Goal: Task Accomplishment & Management: Manage account settings

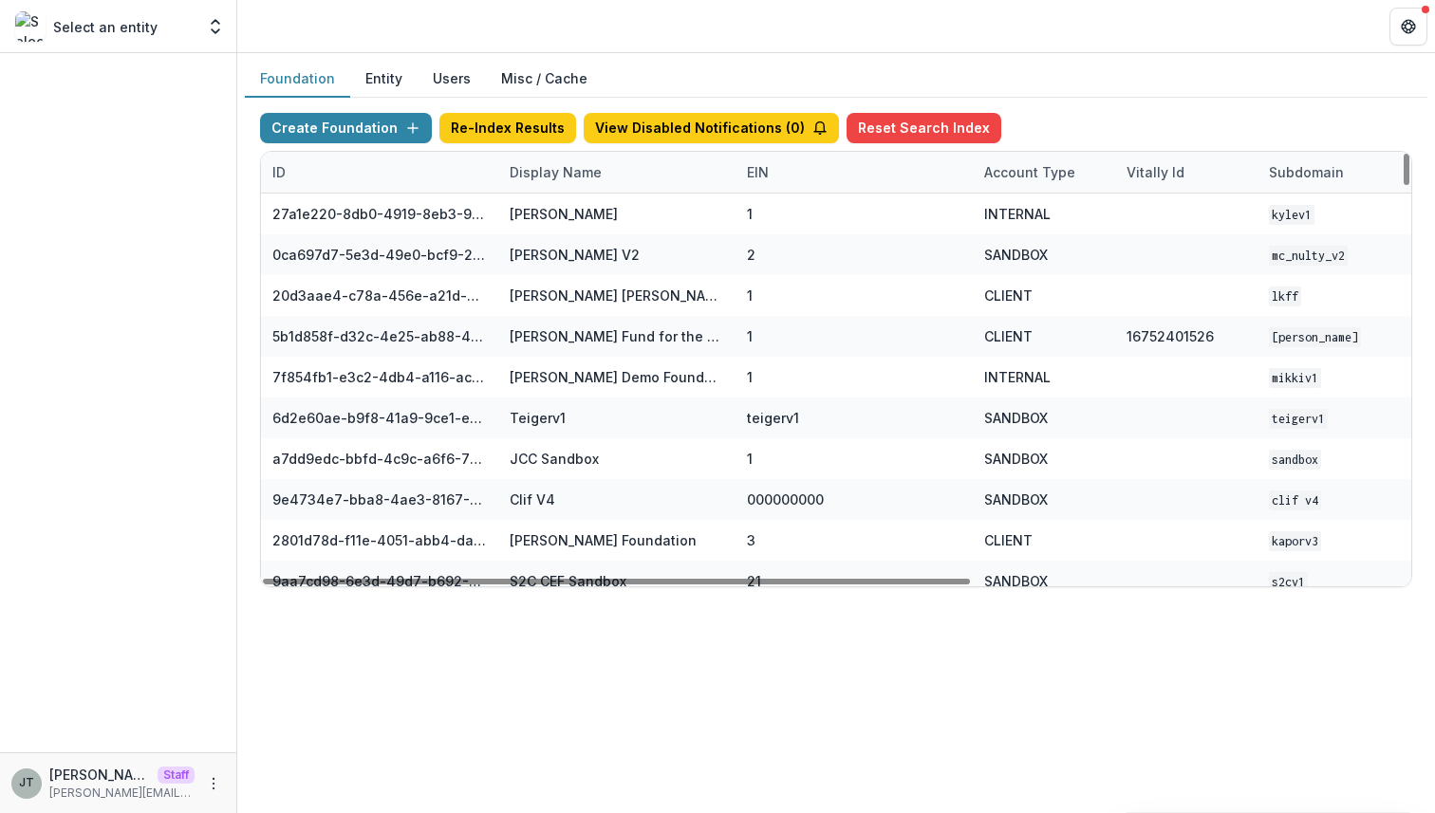
click at [563, 177] on div "Display Name" at bounding box center [555, 172] width 115 height 20
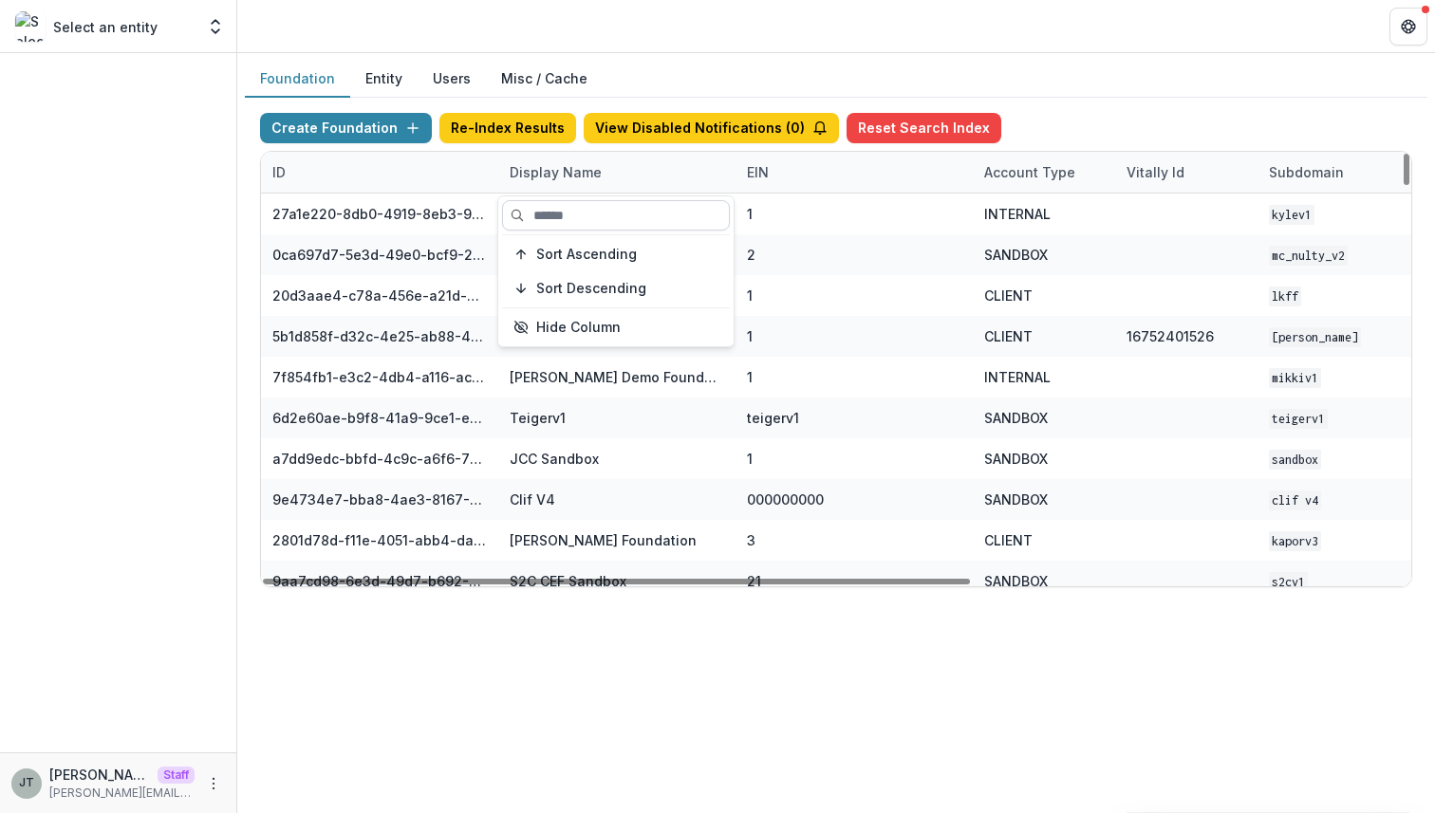
click at [561, 215] on input at bounding box center [616, 215] width 228 height 30
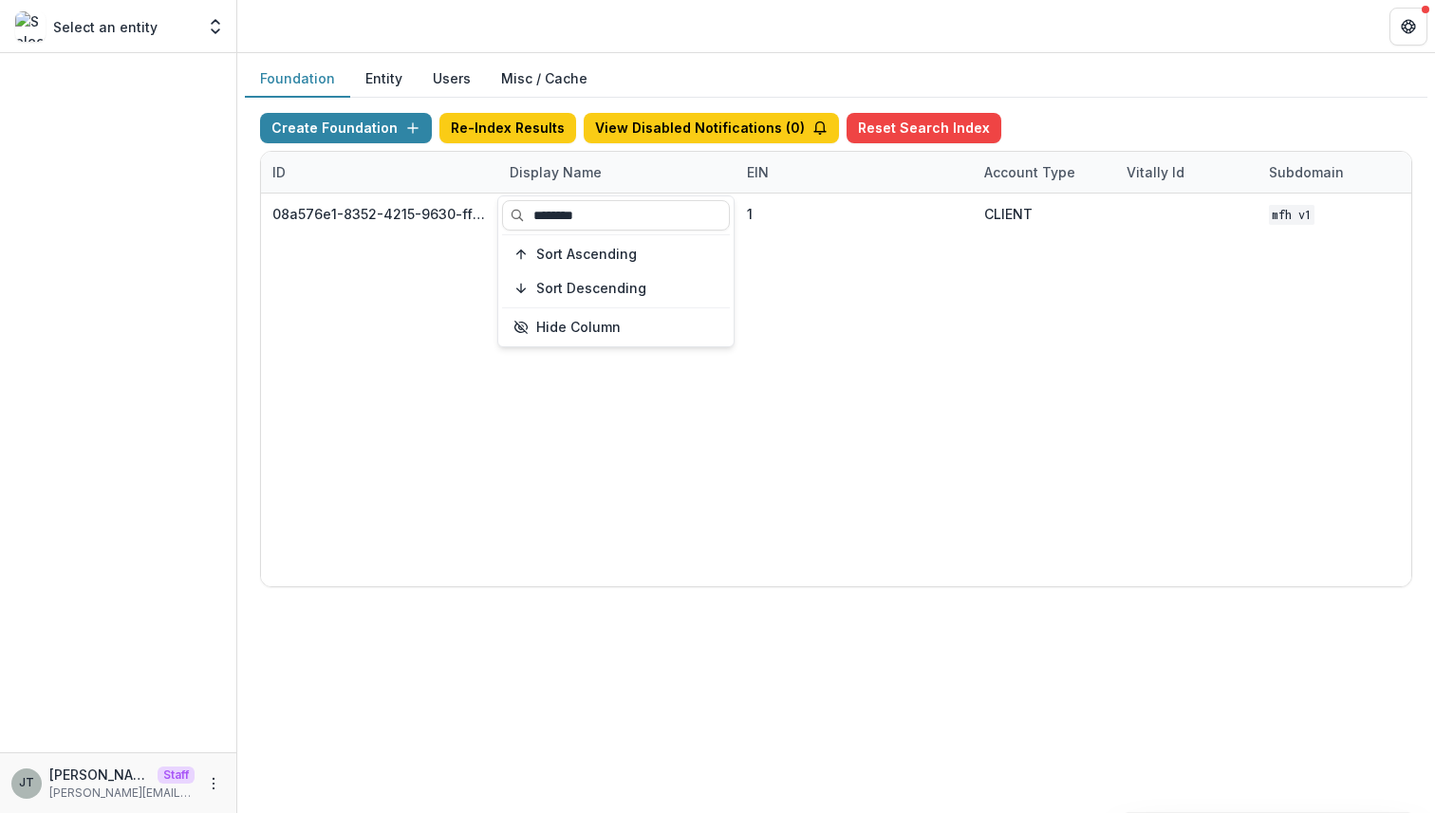
type input "********"
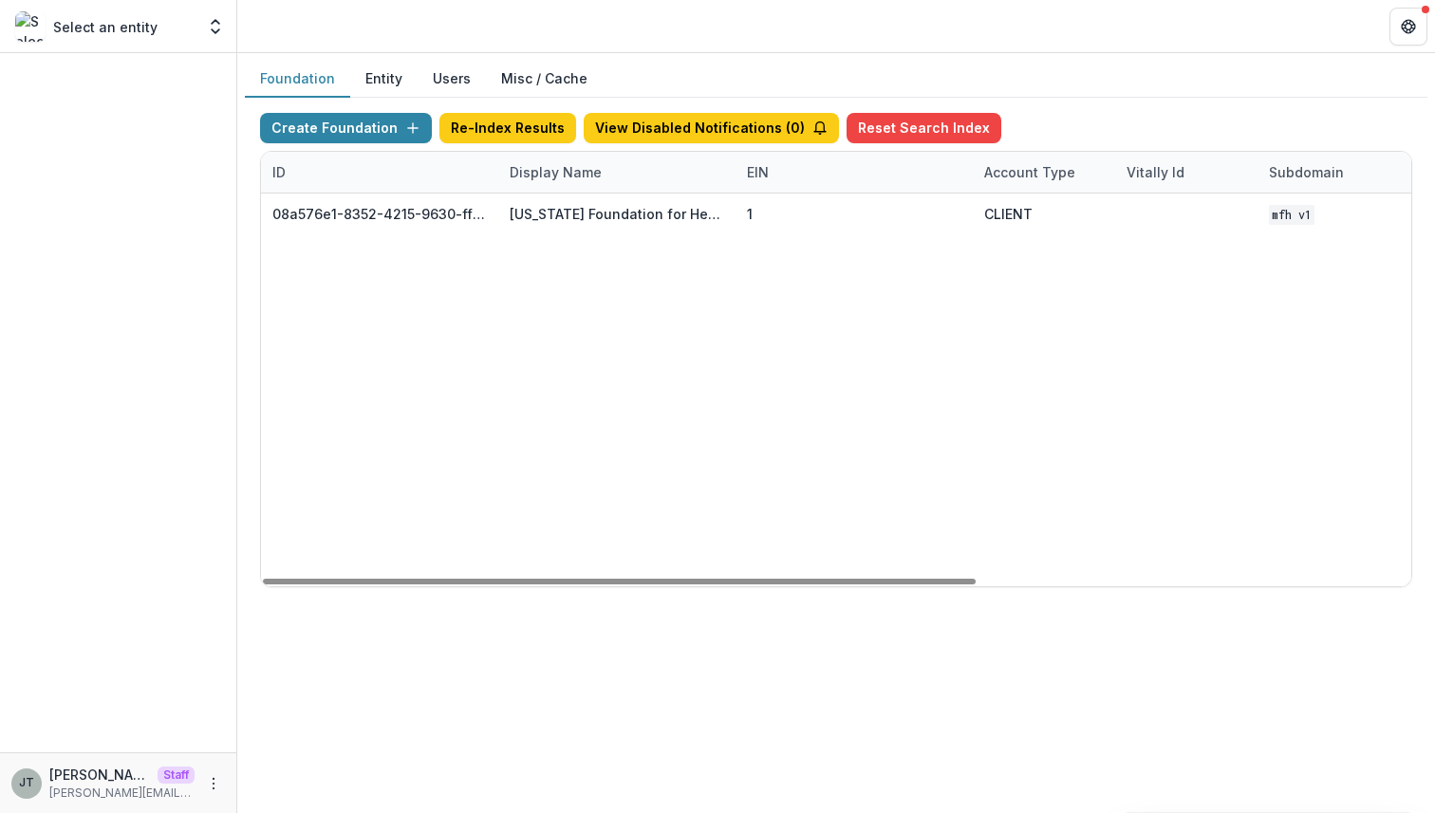
click at [883, 321] on div "08a576e1-8352-4215-9630-ff0d35d85970 [US_STATE] Foundation for Health 1 CLIENT …" at bounding box center [1186, 390] width 1850 height 393
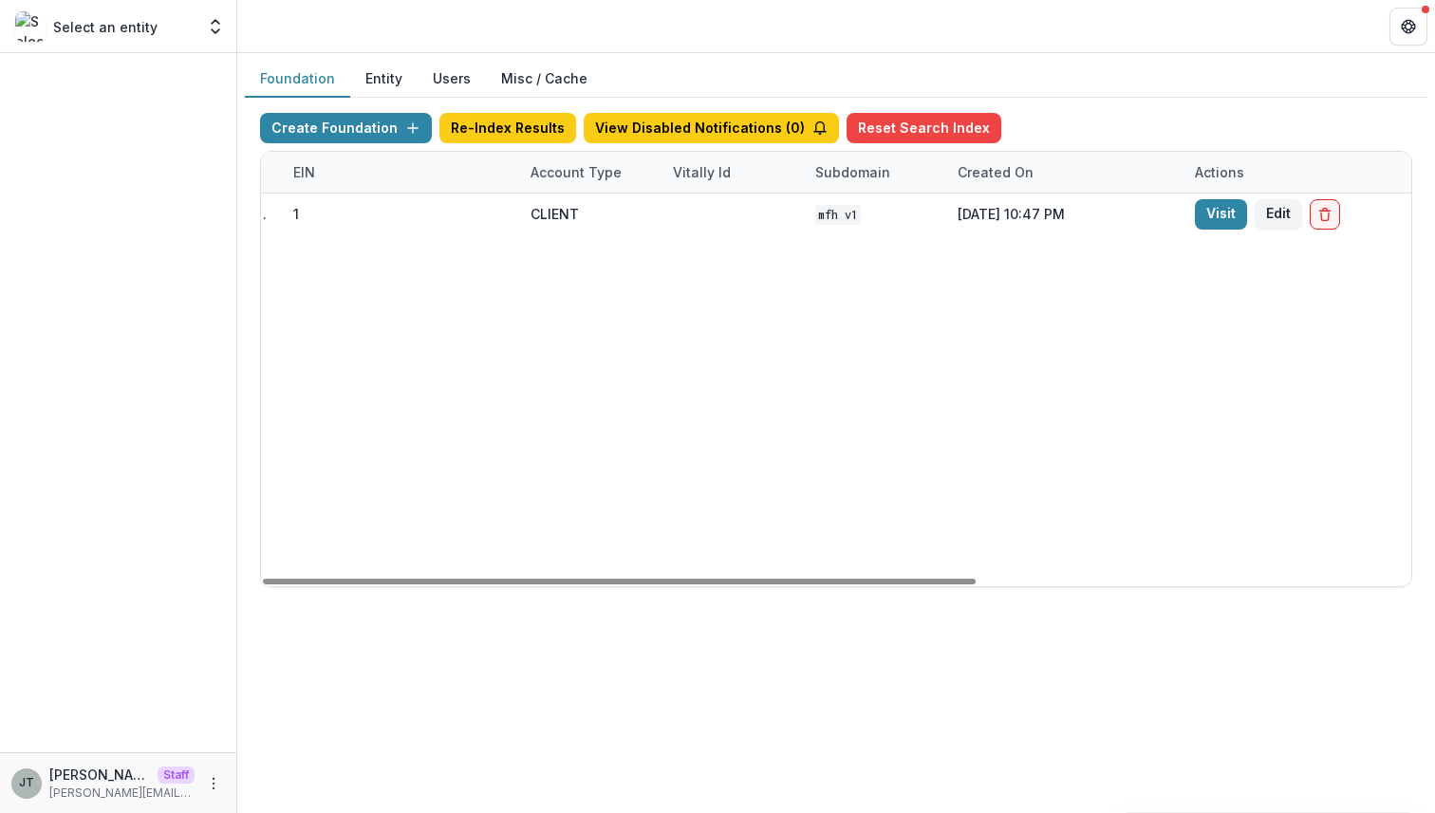
scroll to position [0, 546]
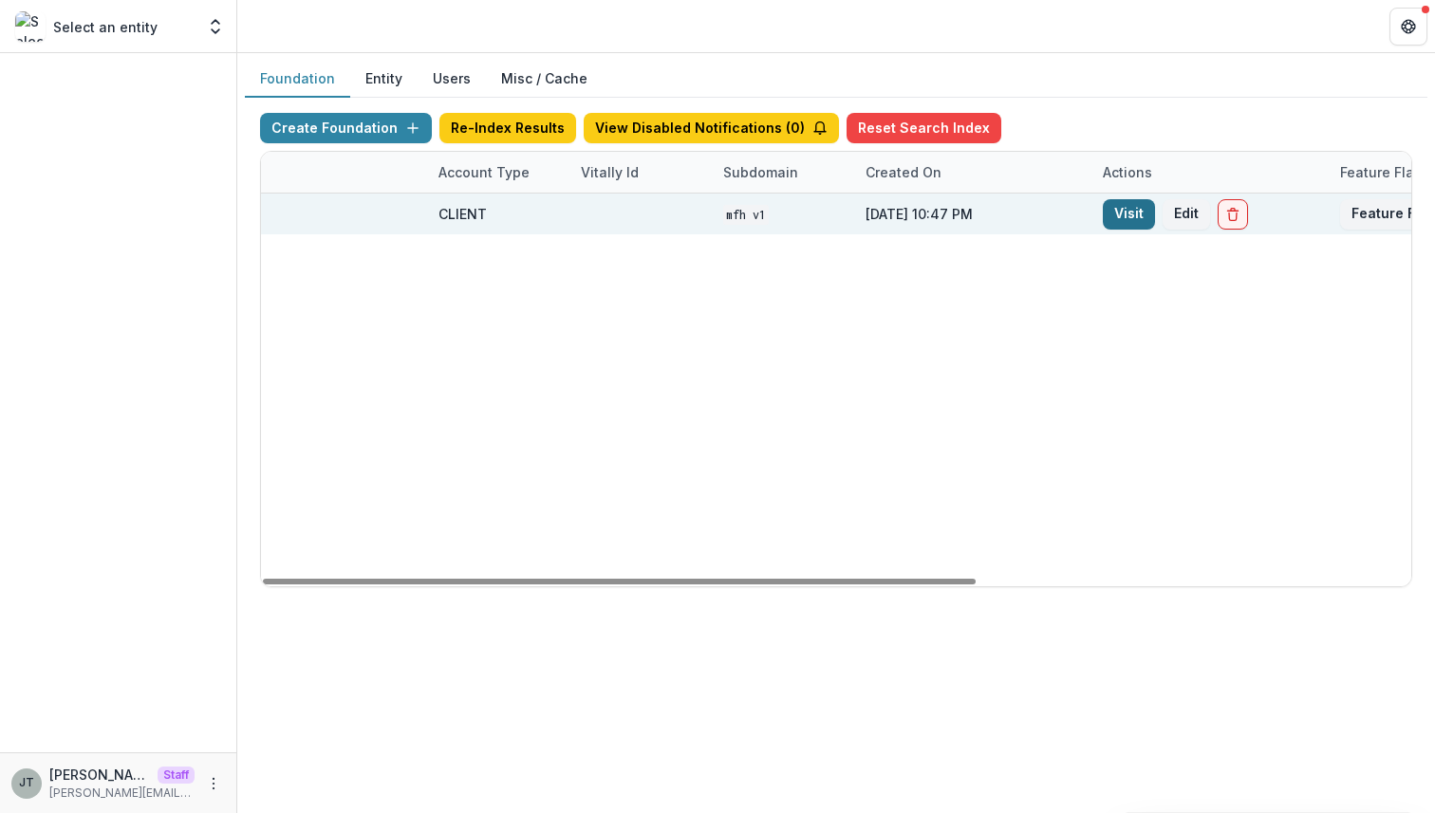
click at [1121, 217] on link "Visit" at bounding box center [1129, 214] width 52 height 30
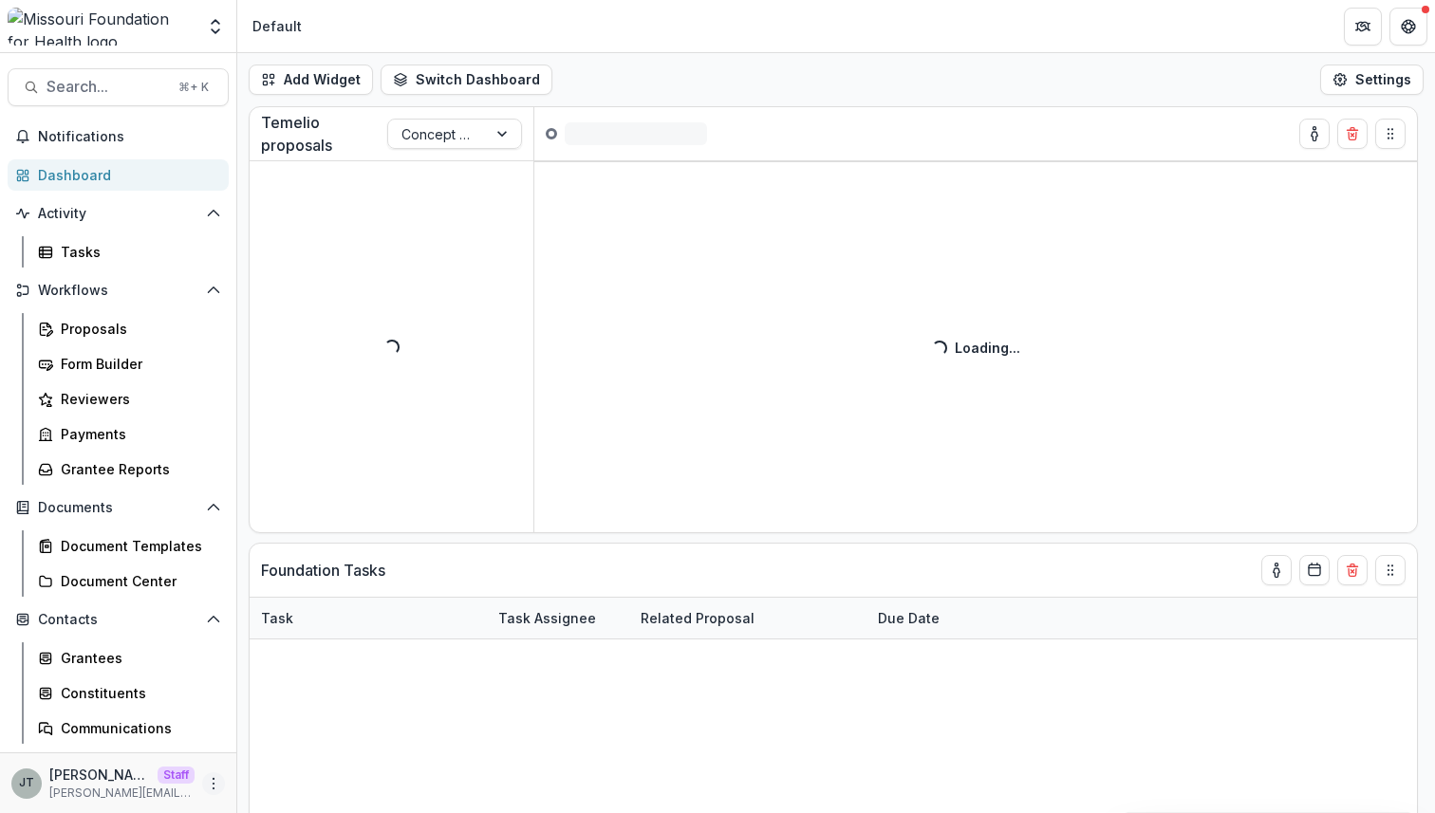
click at [216, 787] on button "More" at bounding box center [213, 783] width 23 height 23
click at [296, 738] on link "User Settings" at bounding box center [333, 743] width 203 height 31
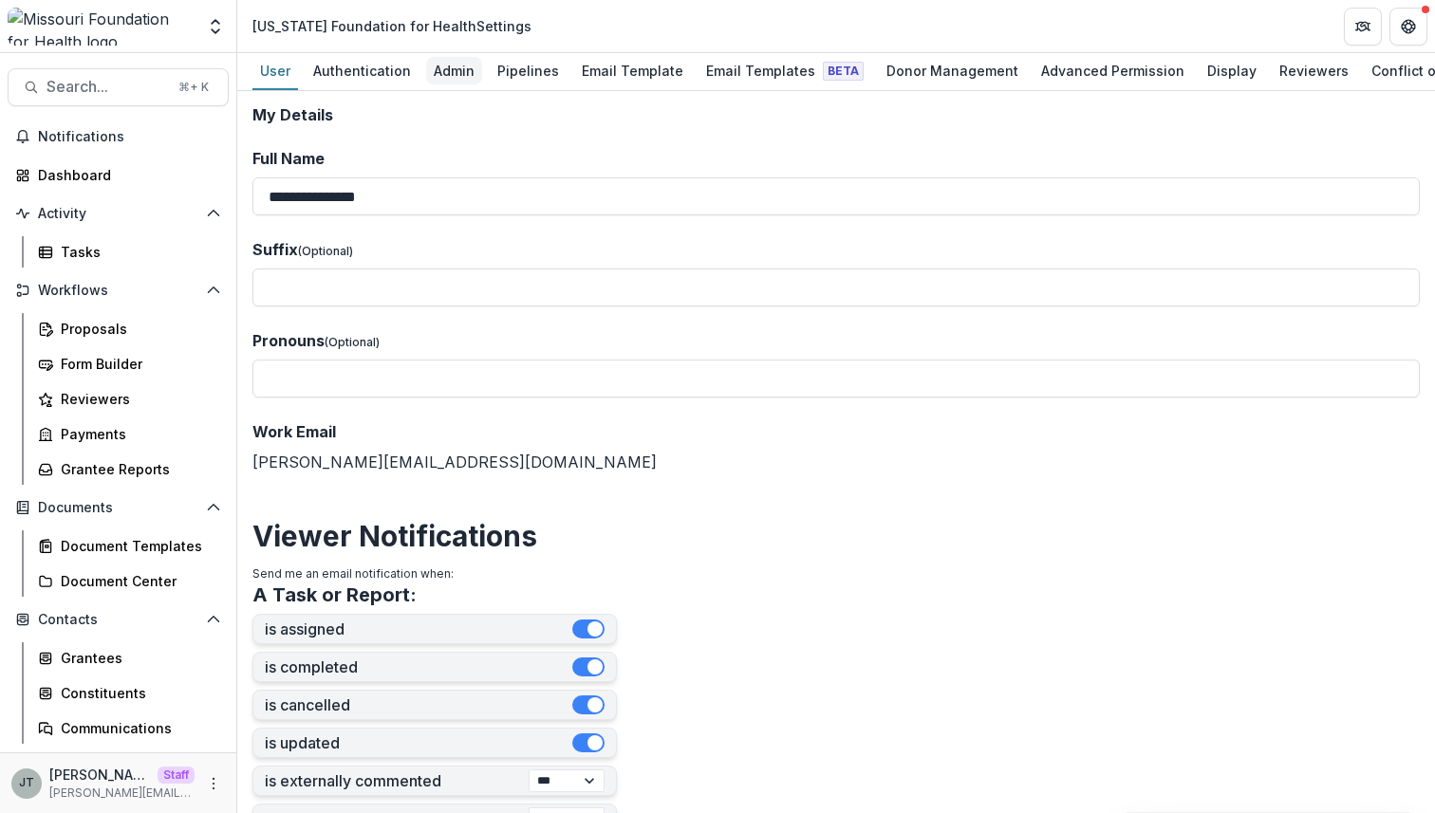
click at [448, 79] on div "Admin" at bounding box center [454, 71] width 56 height 28
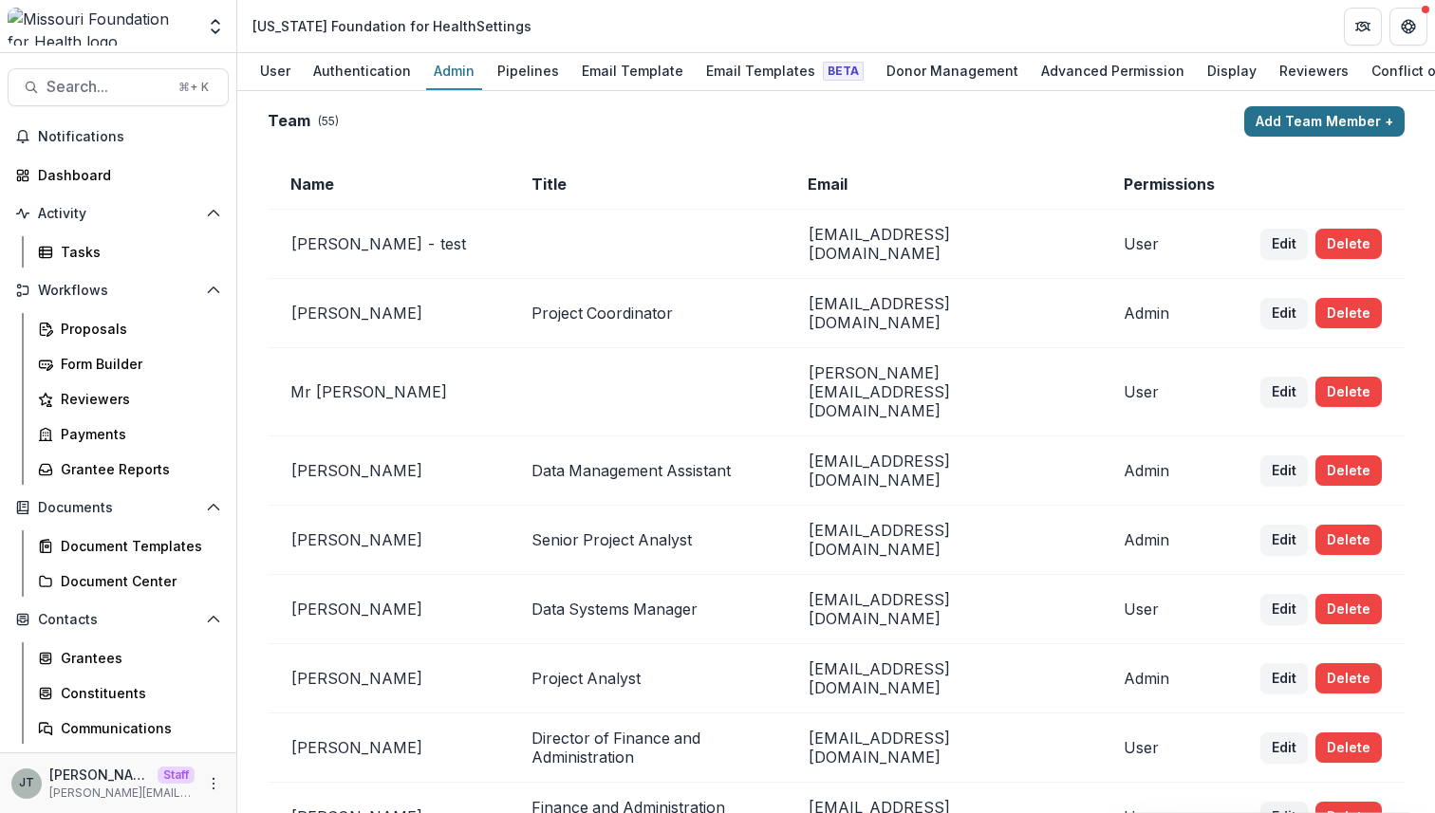
click at [1280, 126] on button "Add Team Member +" at bounding box center [1324, 121] width 160 height 30
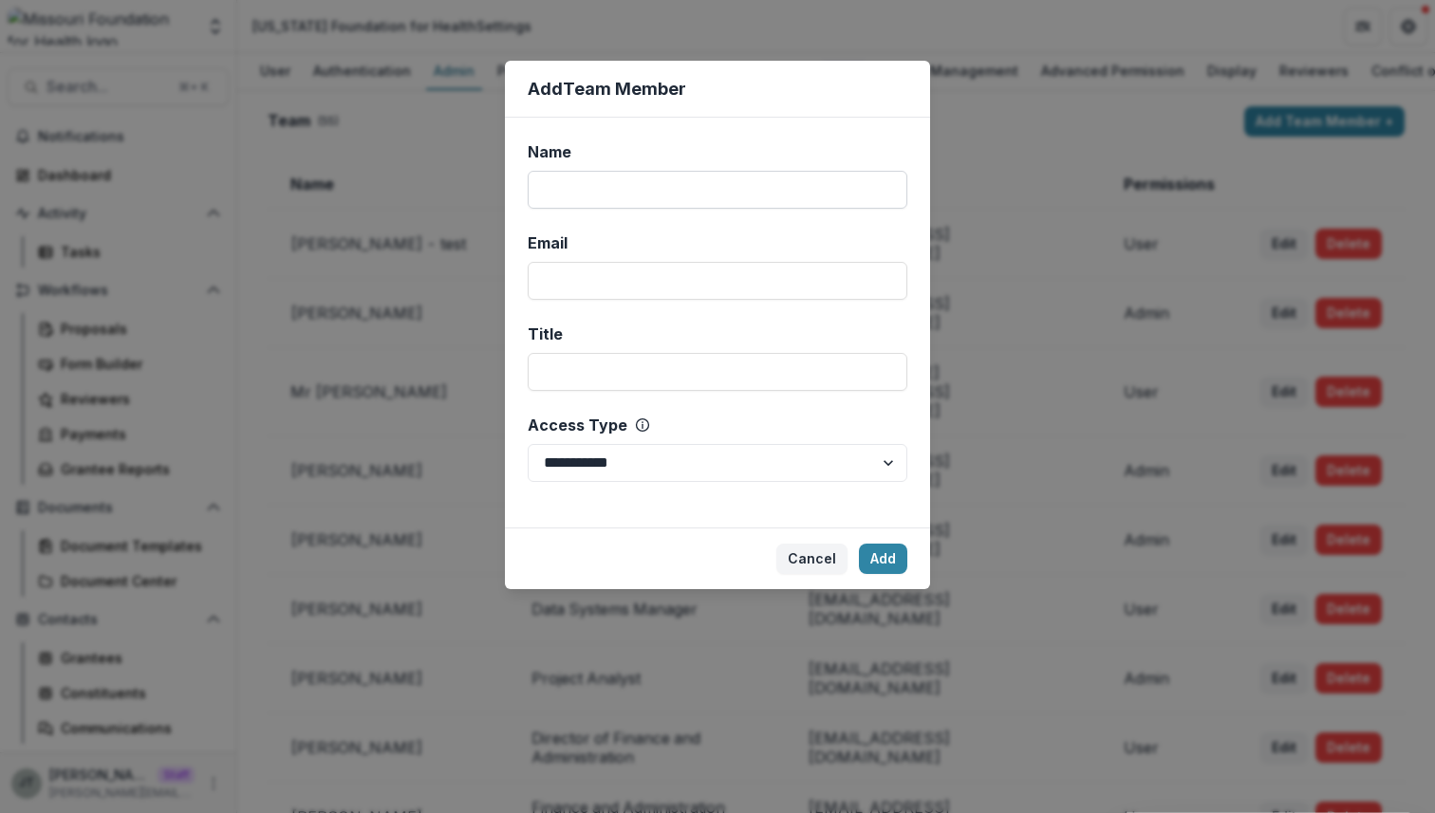
click at [570, 182] on input "Name" at bounding box center [718, 190] width 380 height 38
click at [439, 182] on div "**********" at bounding box center [717, 406] width 1435 height 813
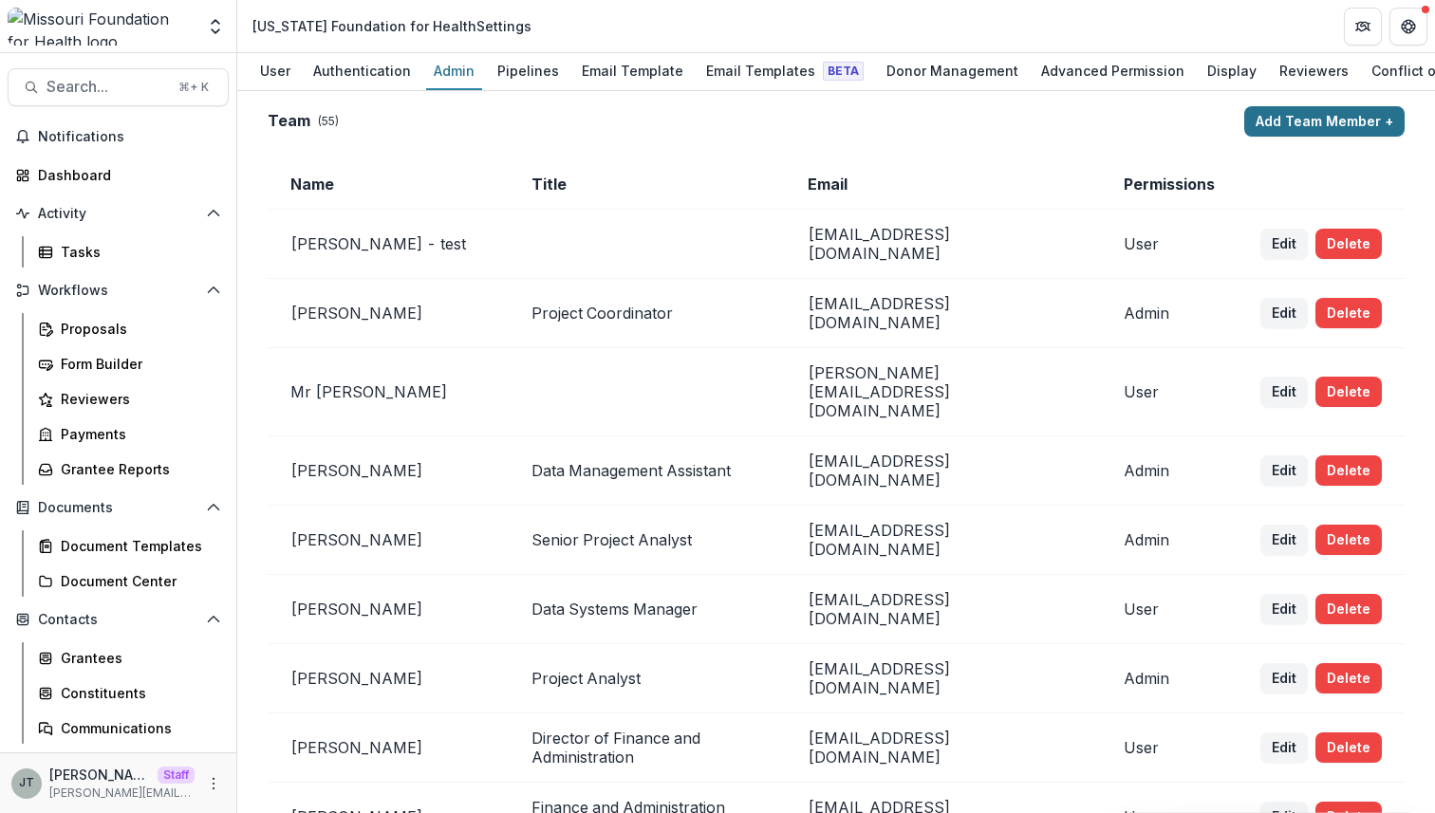
click at [1345, 117] on button "Add Team Member +" at bounding box center [1324, 121] width 160 height 30
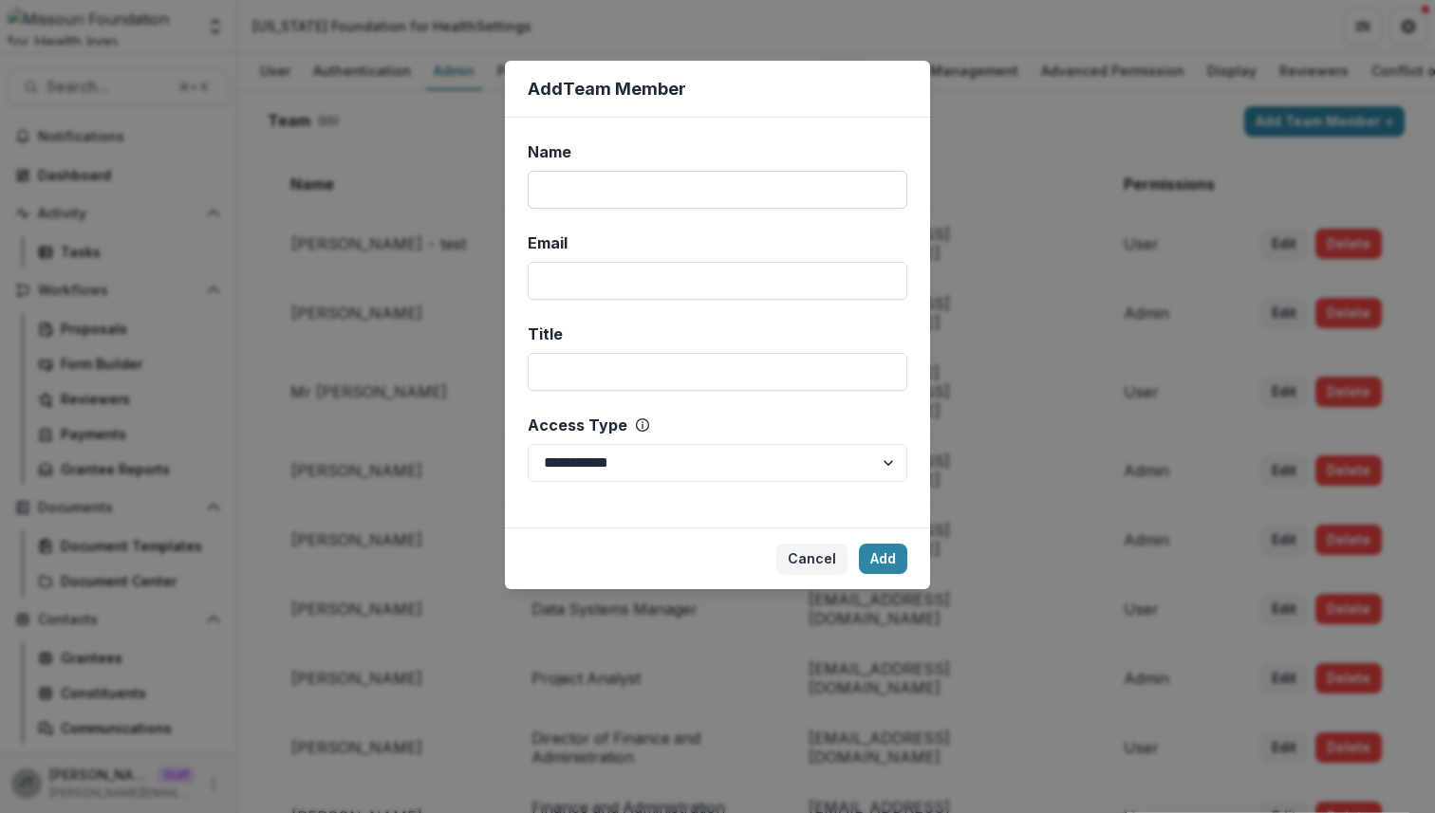
click at [676, 200] on input "Name" at bounding box center [718, 190] width 380 height 38
type input "**********"
click at [689, 290] on input "Email" at bounding box center [718, 281] width 380 height 38
type input "**********"
click at [677, 374] on input "Title" at bounding box center [718, 372] width 380 height 38
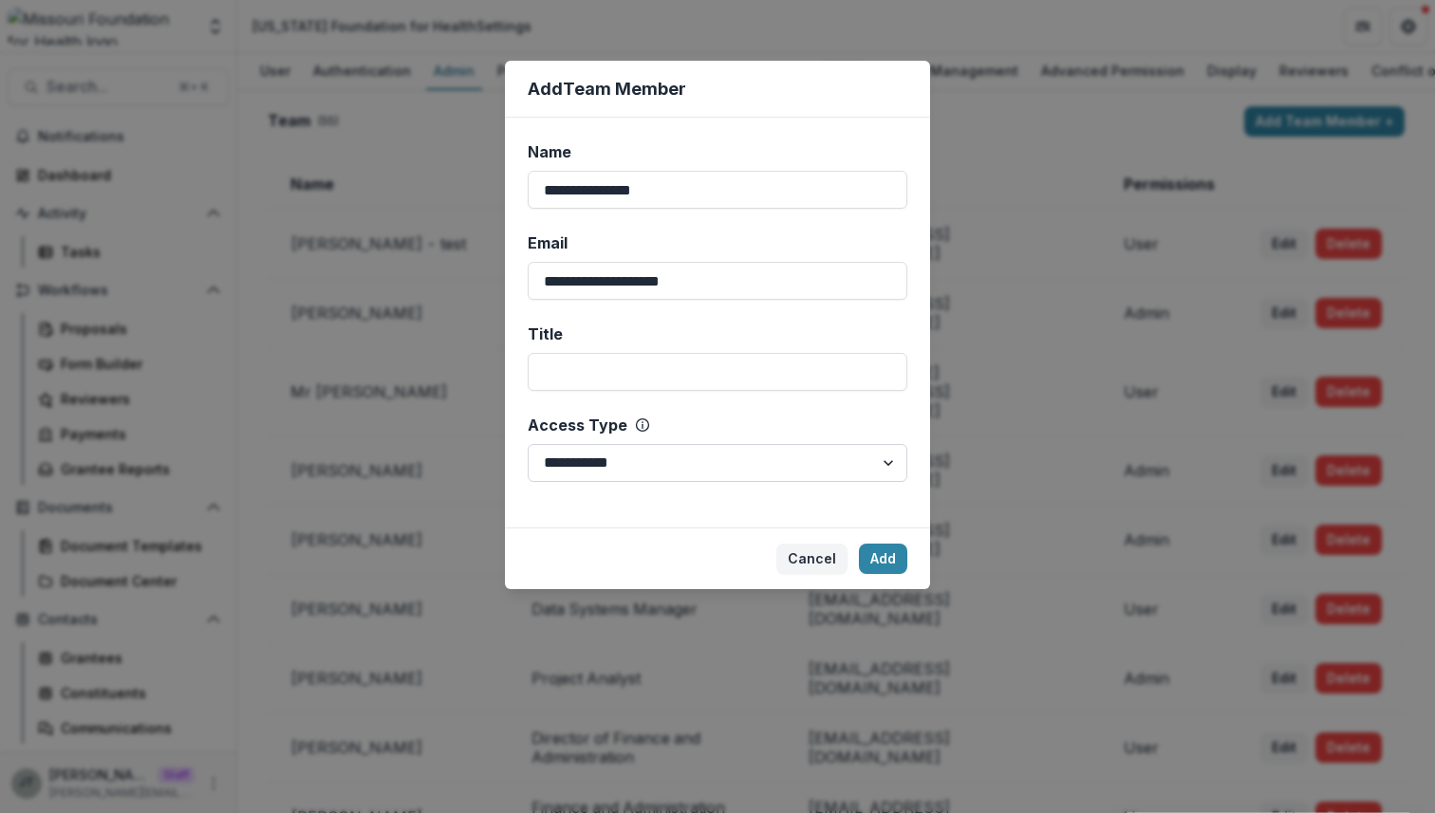
click at [652, 451] on select "**********" at bounding box center [718, 463] width 380 height 38
select select "*****"
click at [886, 552] on button "Add" at bounding box center [883, 559] width 48 height 30
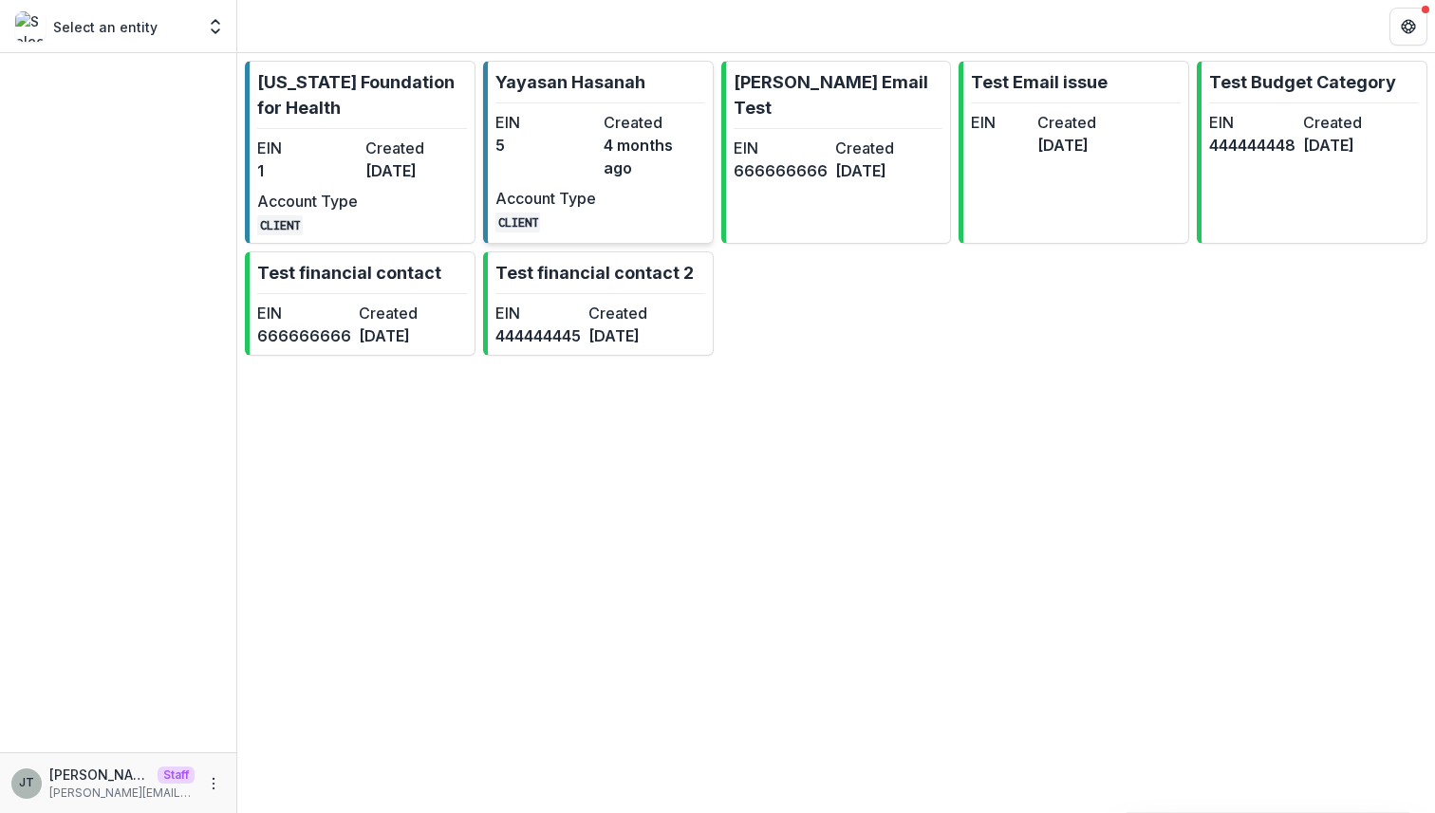
click at [578, 122] on dt "EIN" at bounding box center [545, 122] width 101 height 23
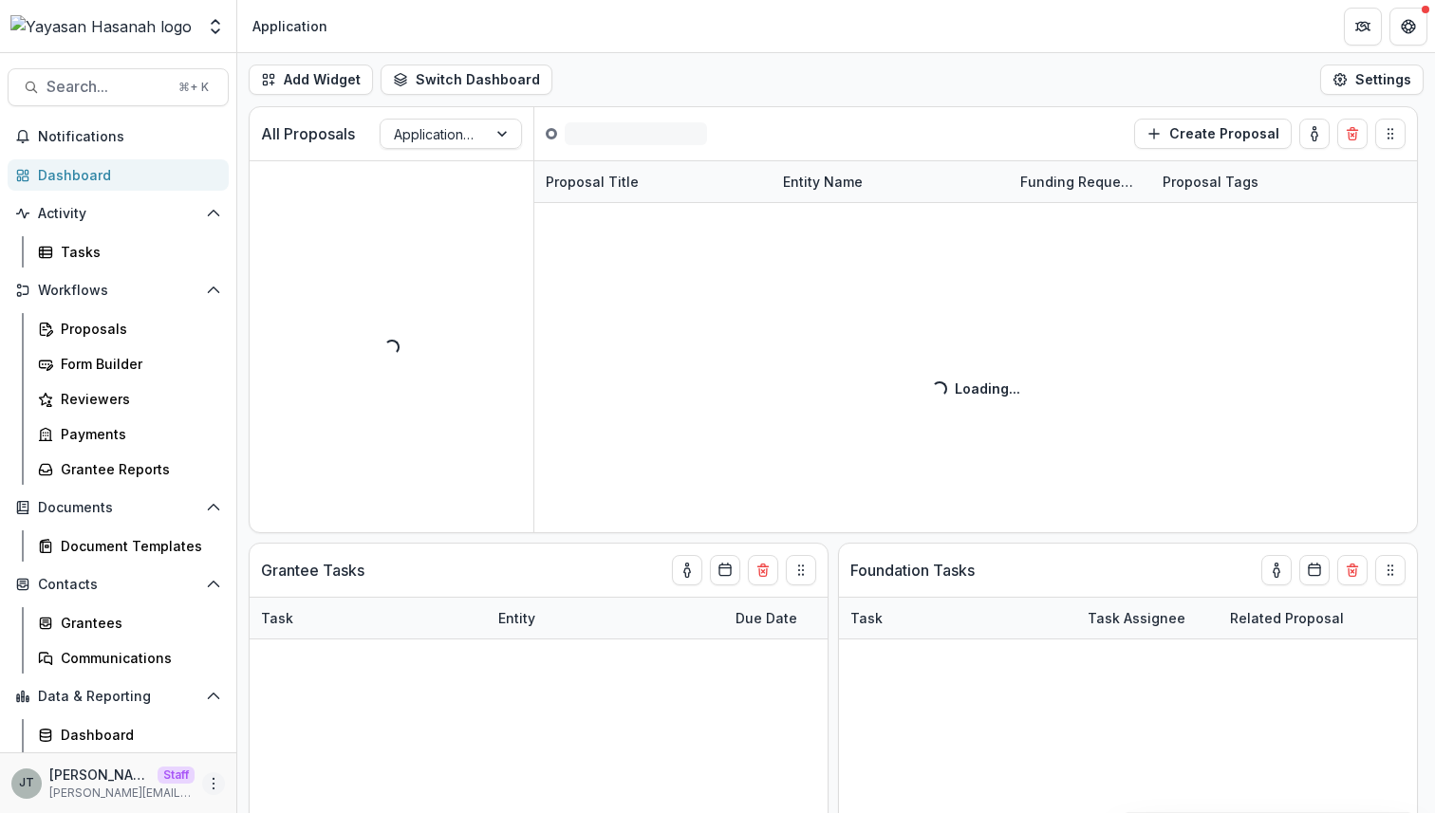
click at [213, 783] on circle "More" at bounding box center [213, 783] width 1 height 1
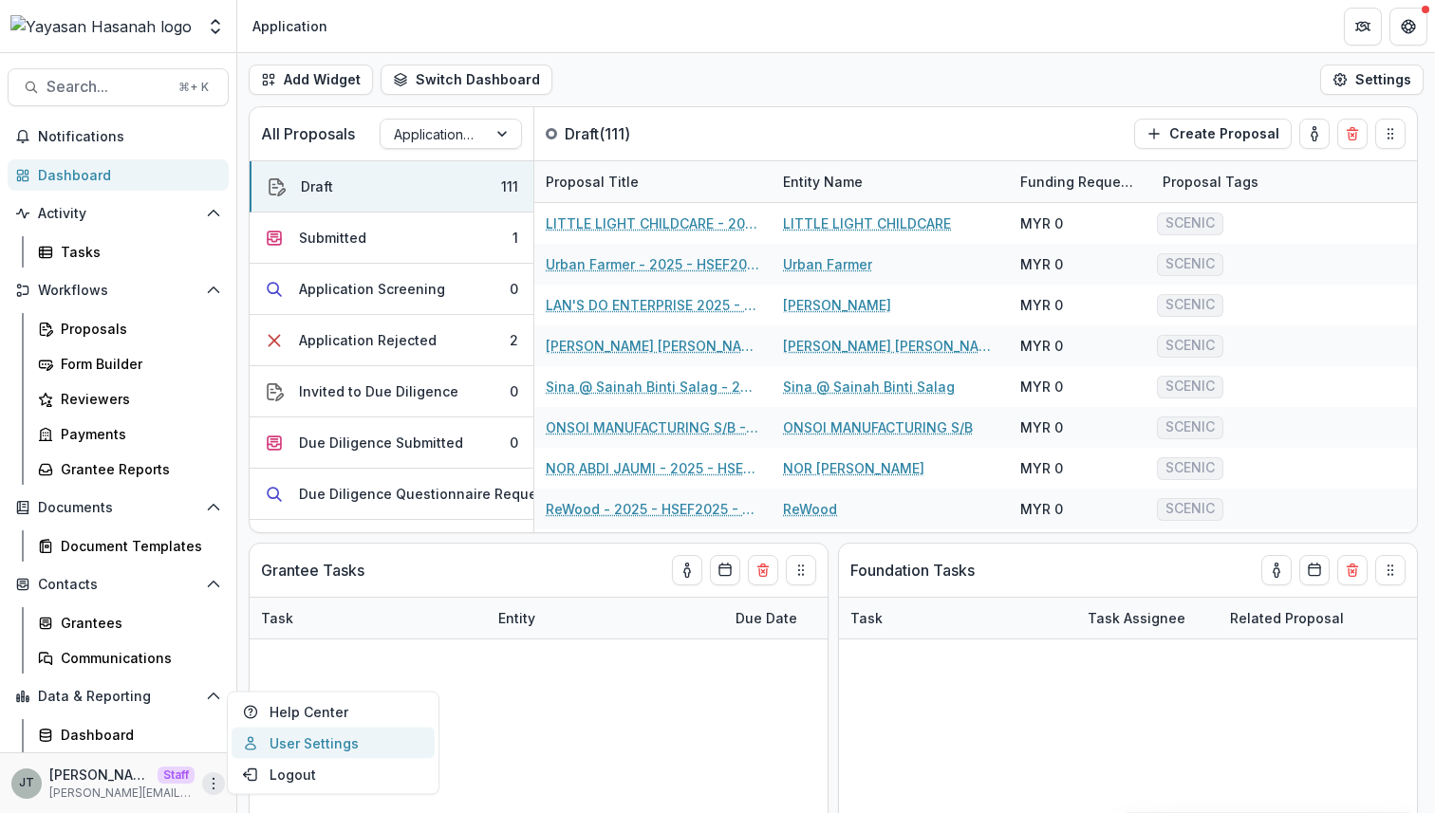
click at [263, 752] on link "User Settings" at bounding box center [333, 743] width 203 height 31
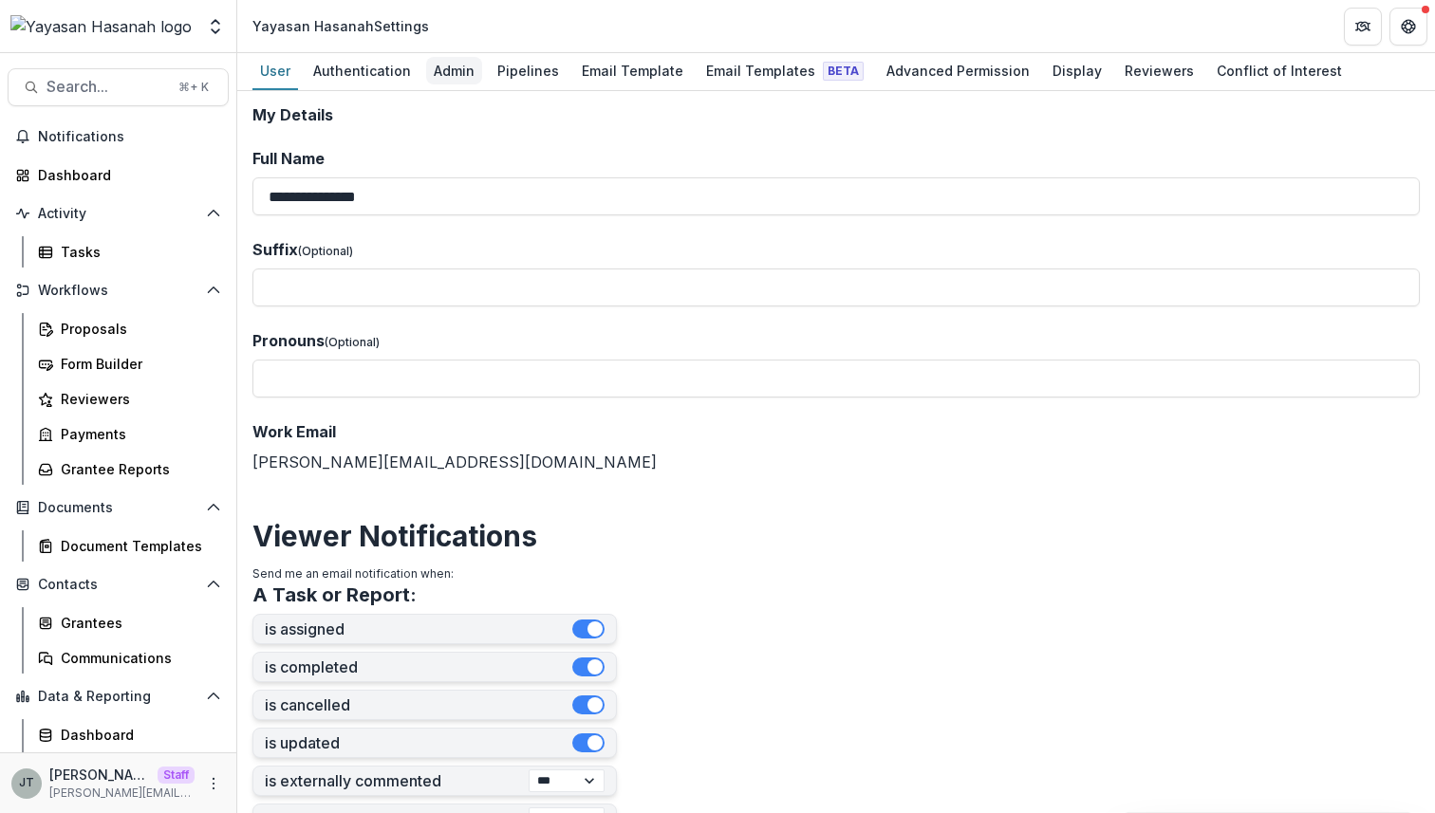
click at [465, 65] on div "Admin" at bounding box center [454, 71] width 56 height 28
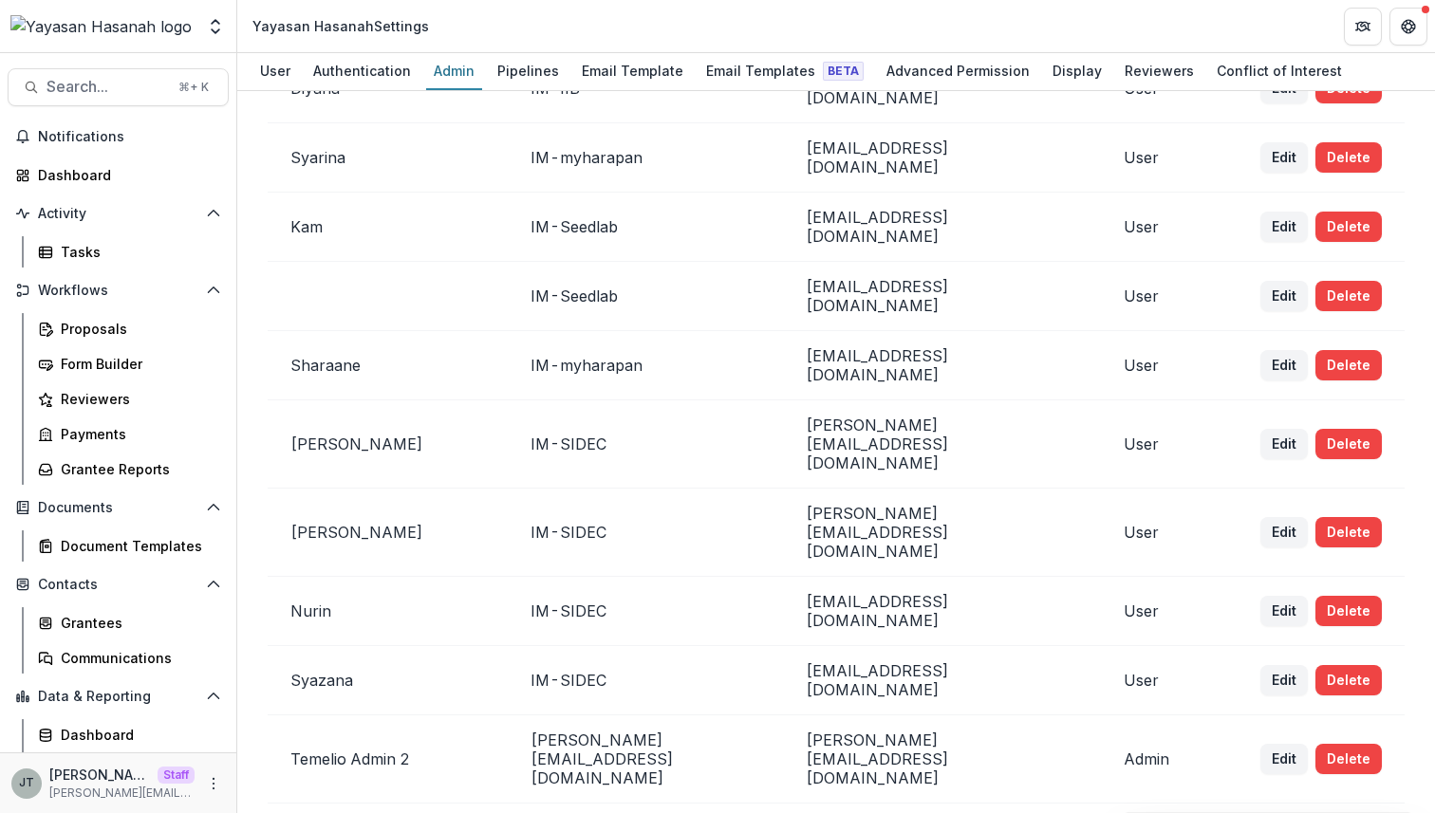
scroll to position [2074, 0]
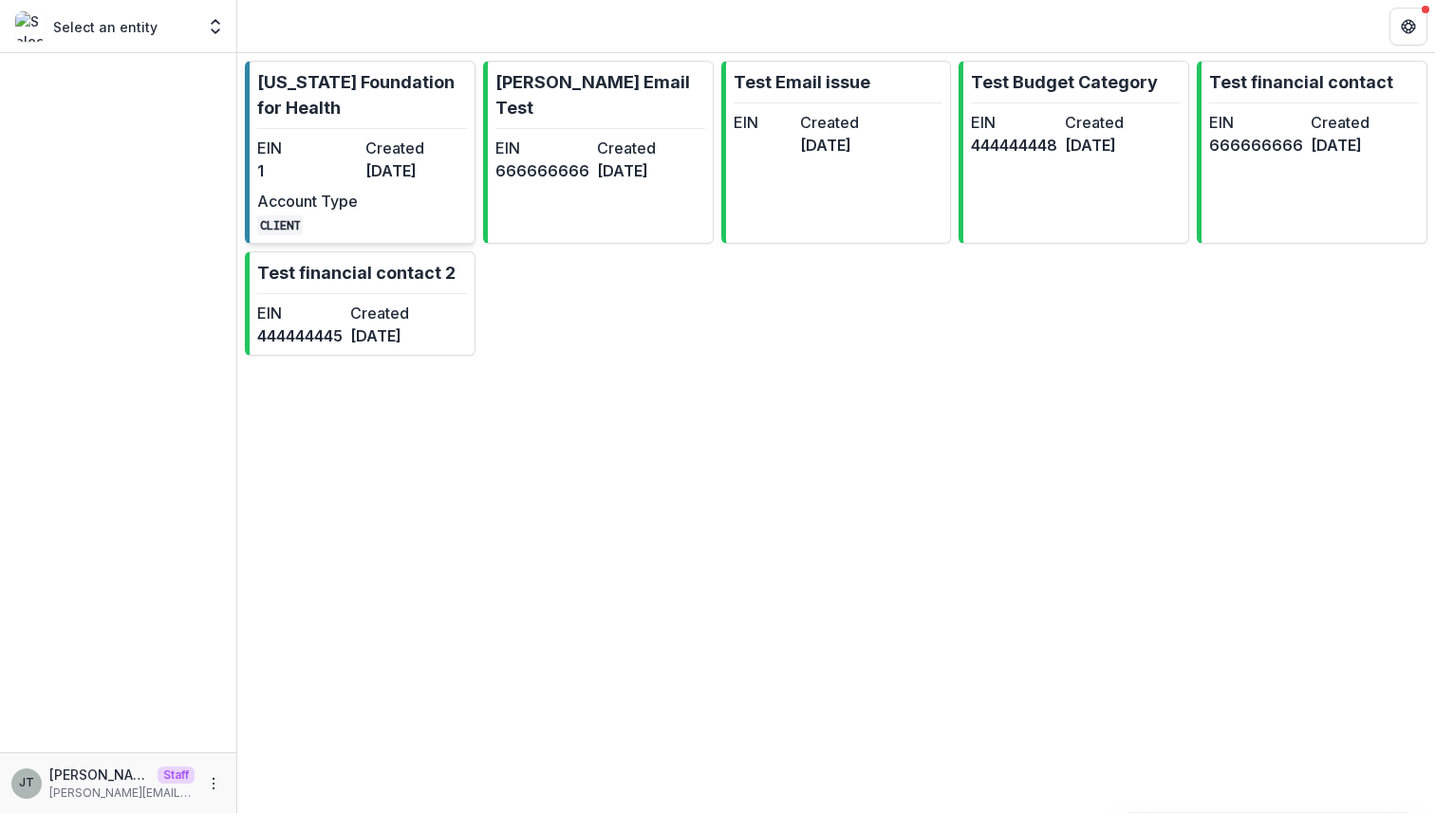
click at [355, 166] on dd "1" at bounding box center [307, 170] width 101 height 23
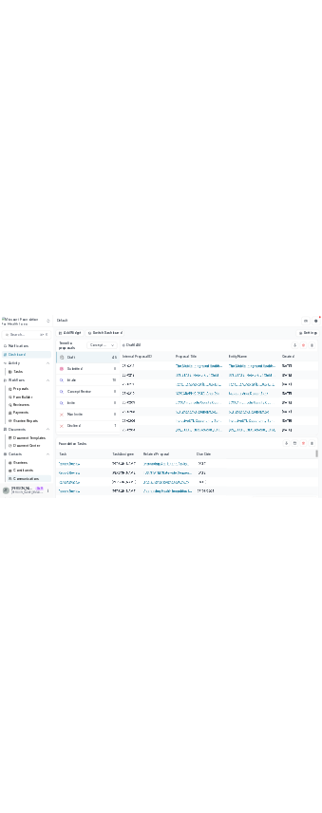
scroll to position [139, 0]
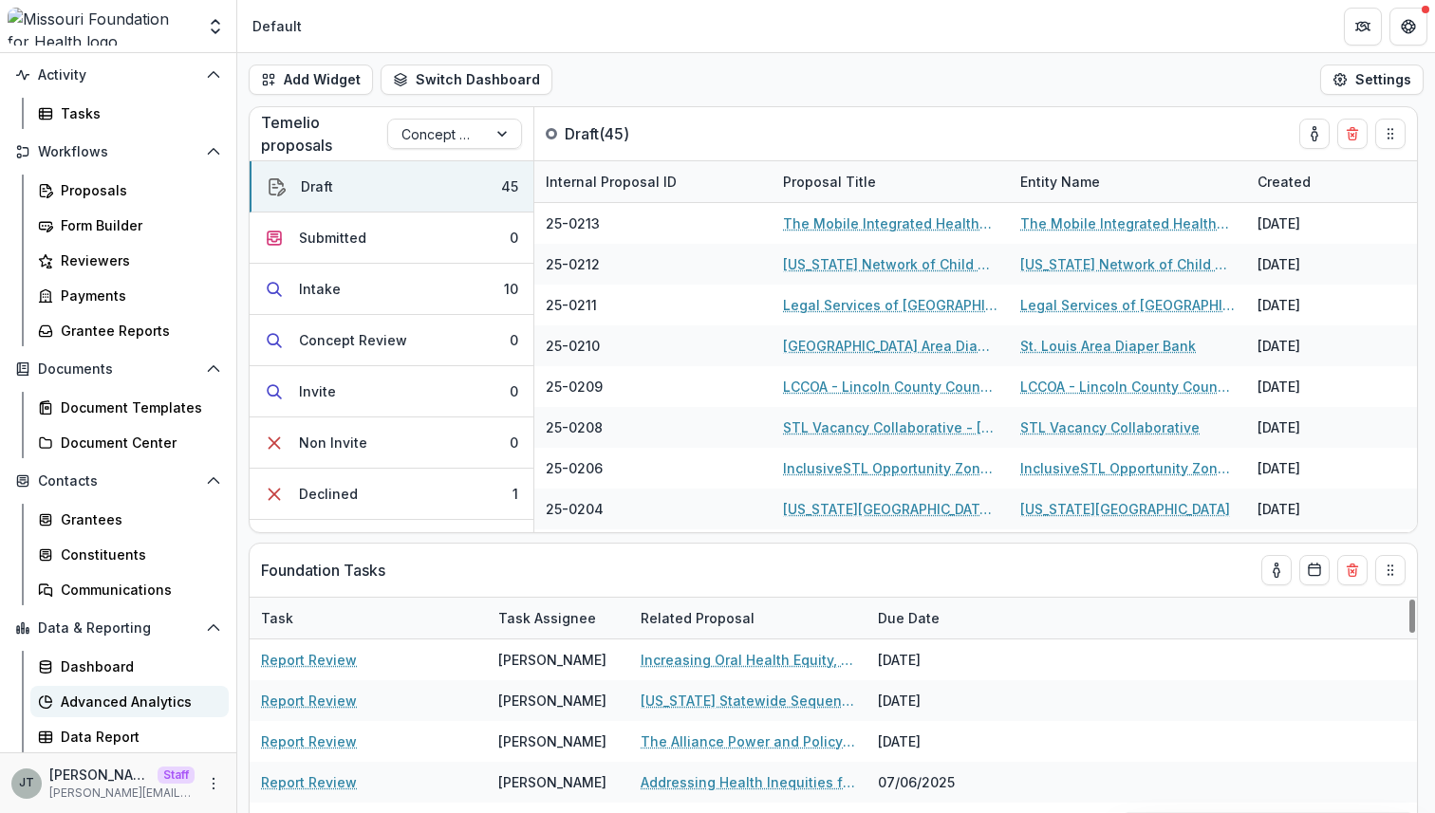
click at [117, 701] on div "Advanced Analytics" at bounding box center [137, 702] width 153 height 20
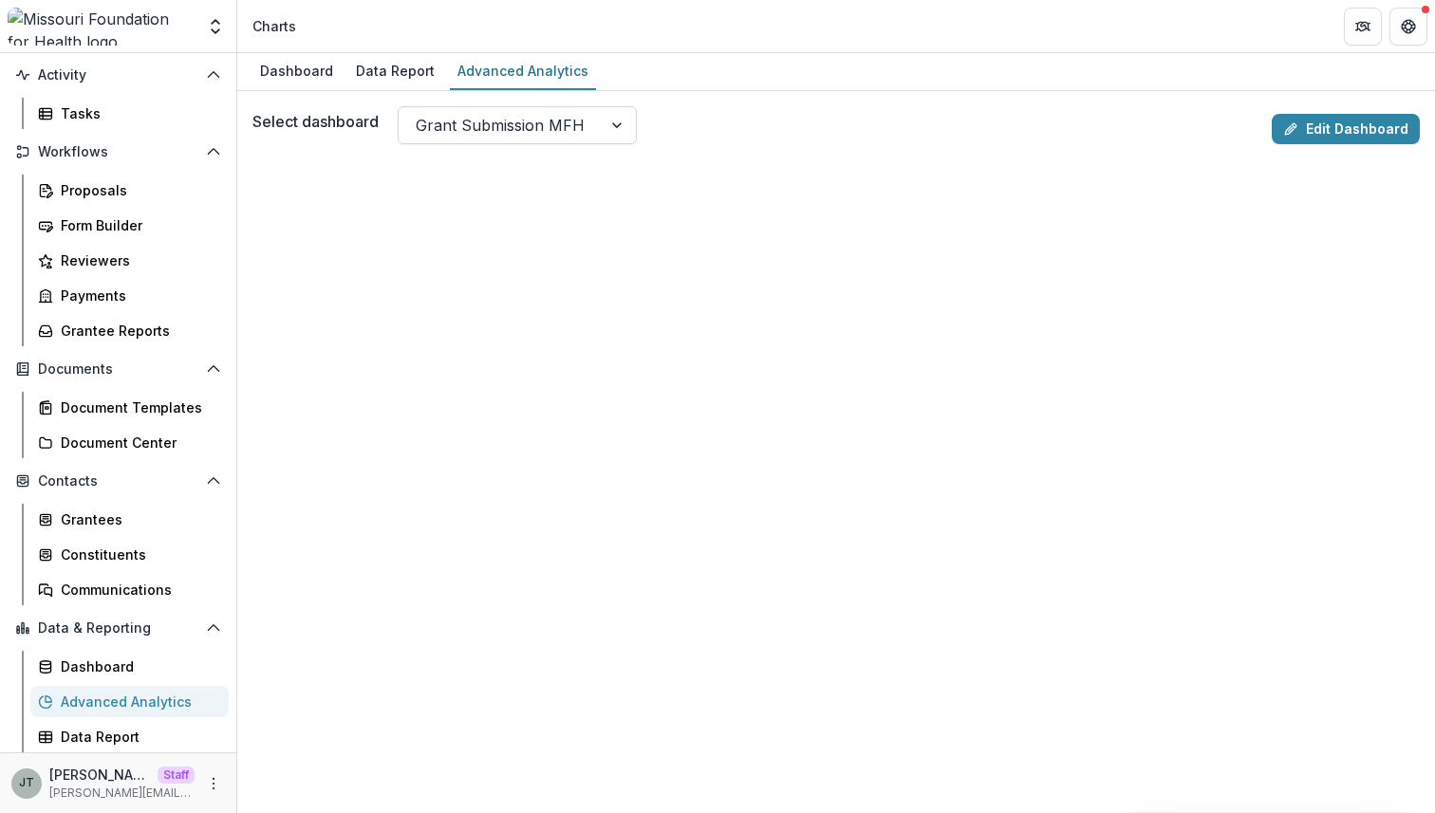
click at [562, 129] on div at bounding box center [500, 125] width 169 height 27
click at [1327, 119] on link "Edit Dashboard" at bounding box center [1345, 129] width 148 height 30
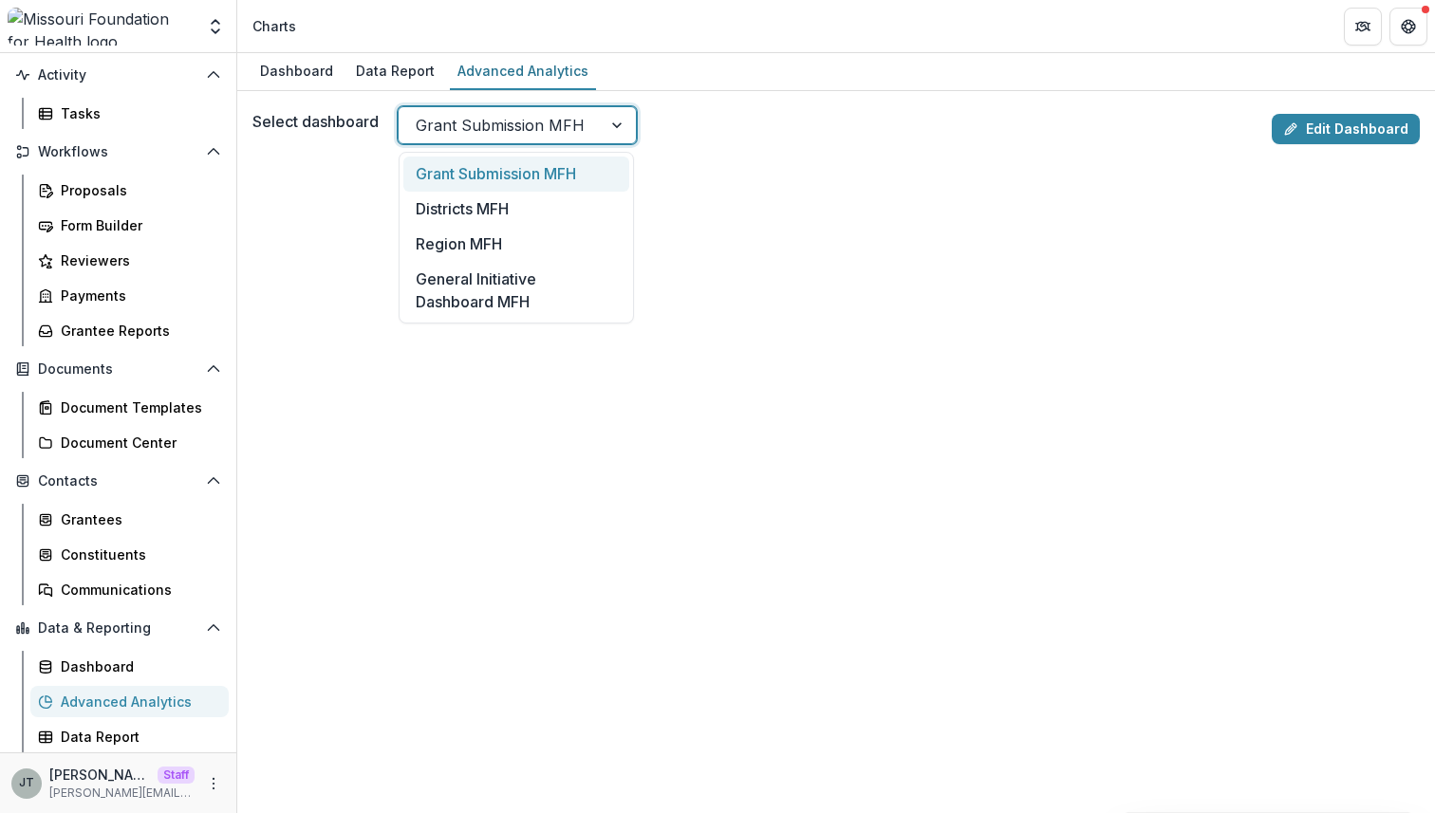
click at [540, 131] on div at bounding box center [500, 125] width 169 height 27
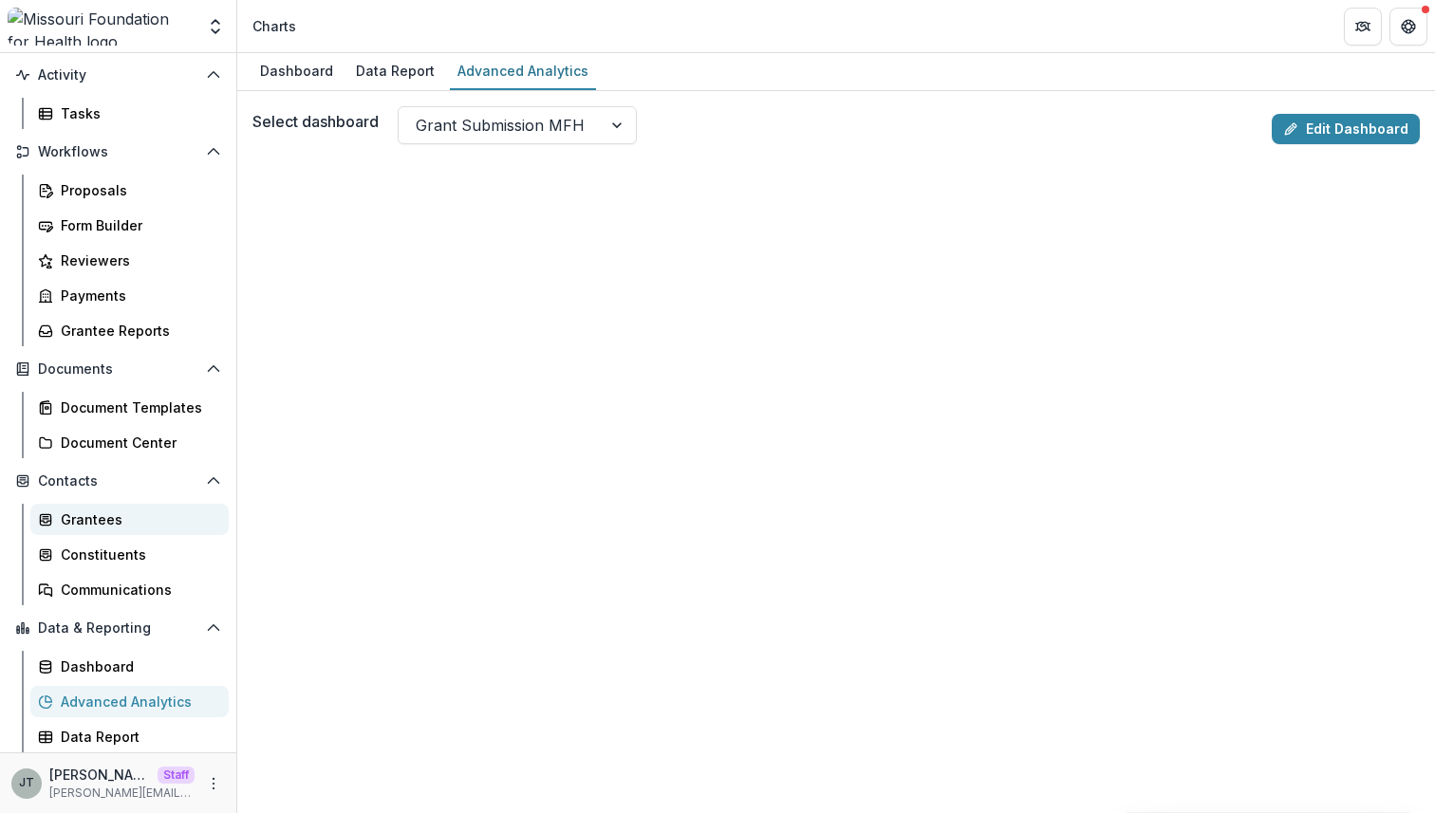
click at [94, 523] on div "Grantees" at bounding box center [137, 520] width 153 height 20
